Goal: Task Accomplishment & Management: Use online tool/utility

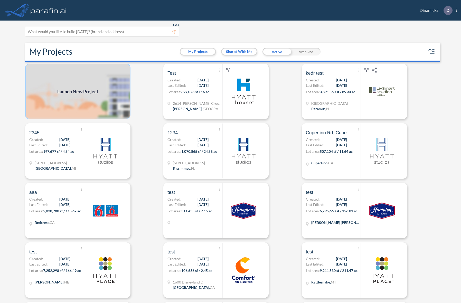
click at [99, 99] on img at bounding box center [77, 91] width 105 height 55
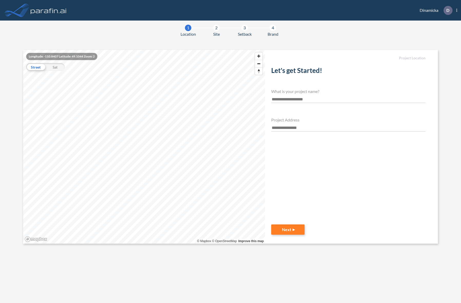
click at [158, 33] on section "1 Location 2 Site 3 Setback 4 Brand Longitude: -110.8407 Latitude: 49.1044 Zoom…" at bounding box center [230, 162] width 461 height 282
